Goal: Task Accomplishment & Management: Use online tool/utility

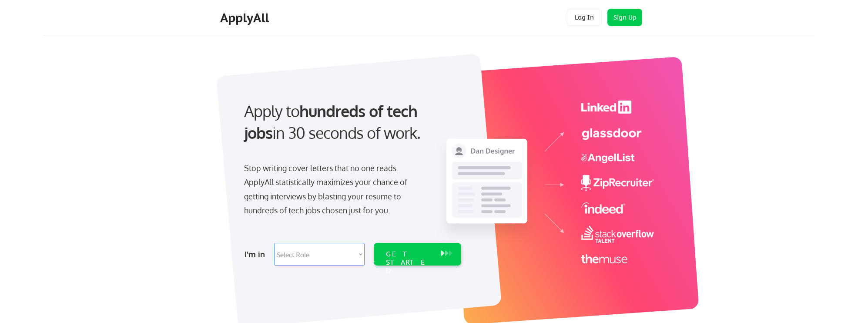
click at [306, 256] on select "Select Role Software Engineering Product Management Customer Success Sales UI/U…" at bounding box center [319, 254] width 90 height 23
select select ""data_science___analytics""
click at [274, 243] on select "Select Role Software Engineering Product Management Customer Success Sales UI/U…" at bounding box center [319, 254] width 90 height 23
select select ""data_science___analytics""
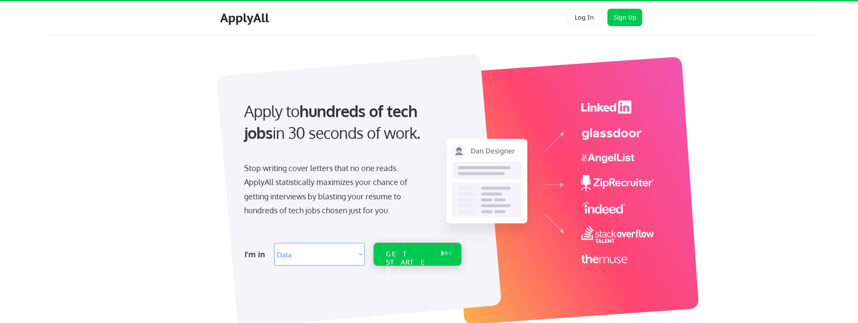
click at [389, 259] on div "GET STARTED" at bounding box center [408, 254] width 55 height 23
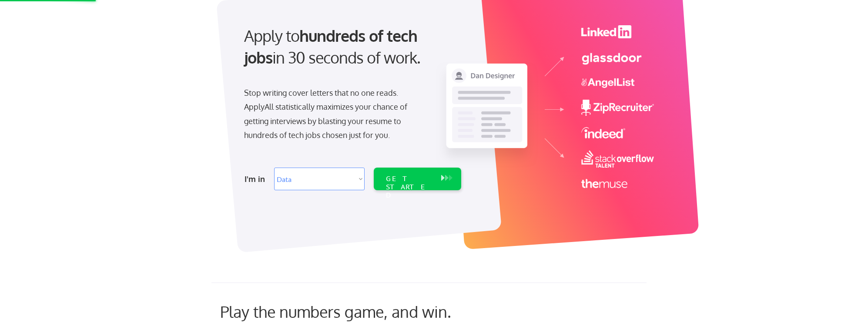
scroll to position [90, 0]
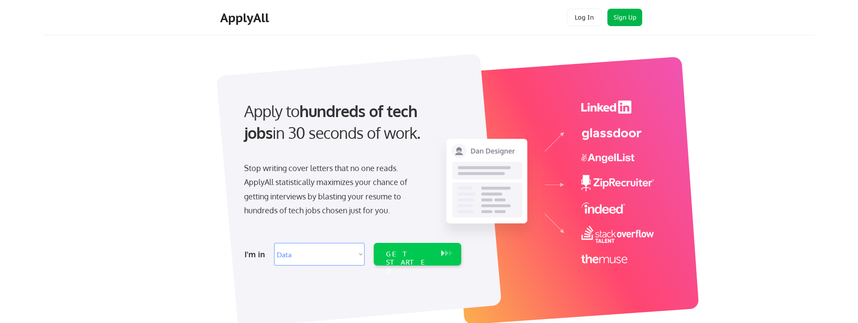
select select ""data_science___analytics""
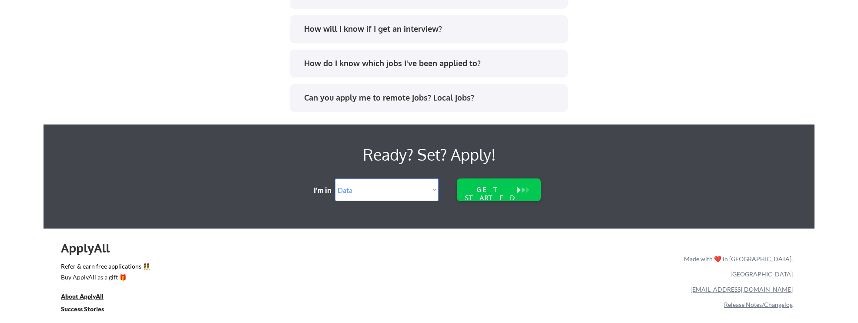
scroll to position [1852, 0]
